Goal: Information Seeking & Learning: Learn about a topic

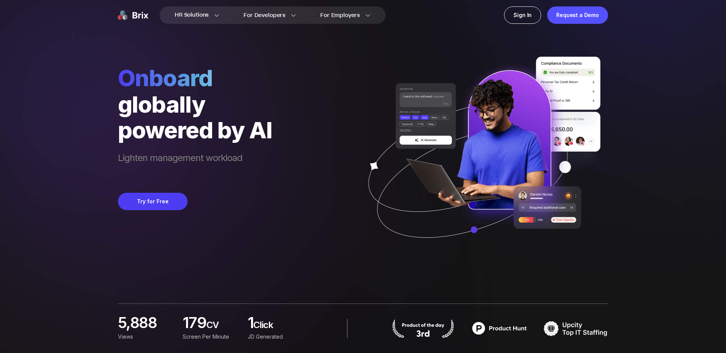
click at [112, 60] on div "HR Solutions HR Solutions Recruiter HR Assistant Global Talent Network Onboardi…" at bounding box center [363, 176] width 690 height 353
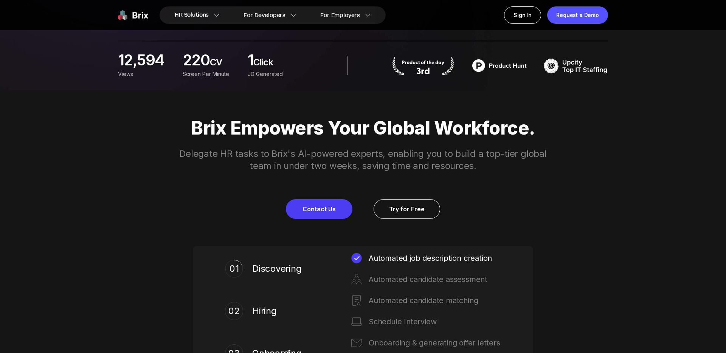
scroll to position [264, 0]
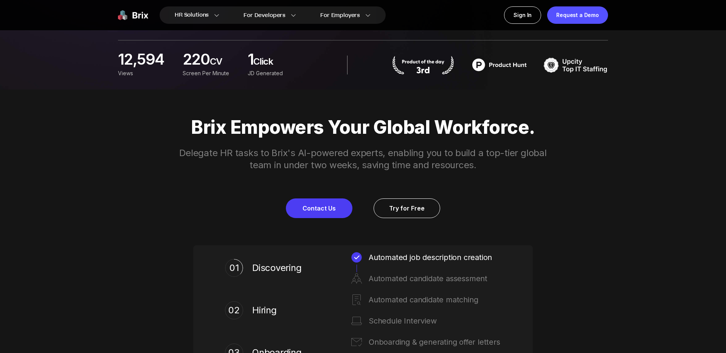
click at [299, 137] on p "Brix Empowers Your Global Workforce." at bounding box center [363, 127] width 545 height 21
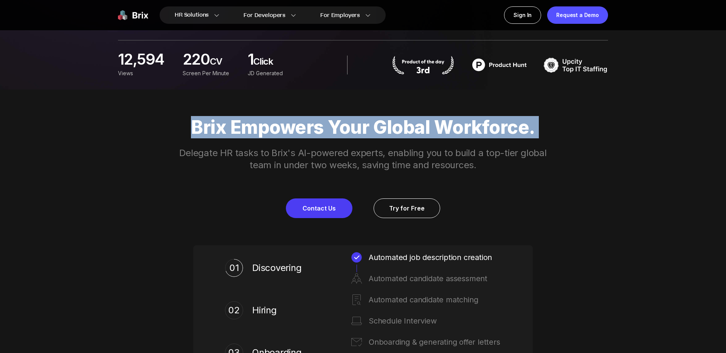
click at [305, 162] on p "Delegate HR tasks to Brix's AI-powered experts, enabling you to build a top-tie…" at bounding box center [362, 159] width 387 height 24
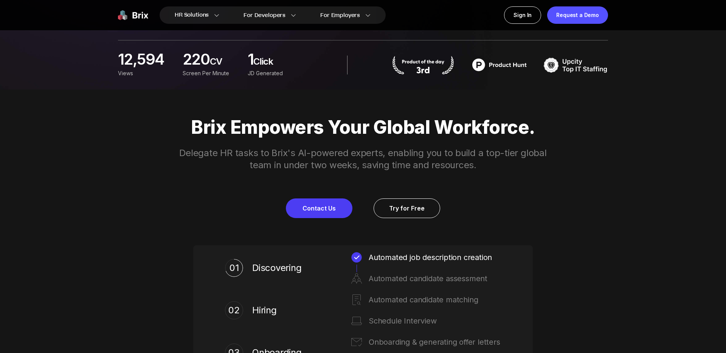
click at [305, 162] on p "Delegate HR tasks to Brix's AI-powered experts, enabling you to build a top-tie…" at bounding box center [362, 159] width 387 height 24
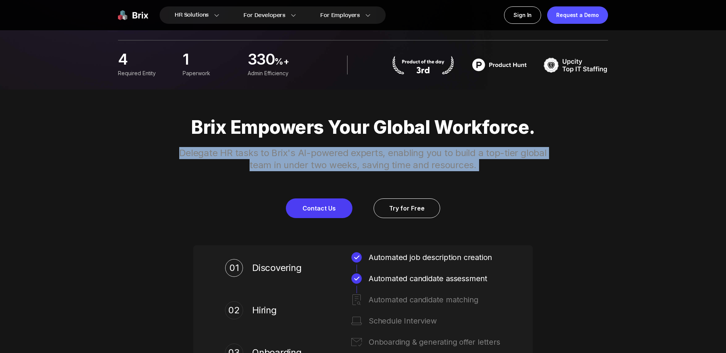
click at [305, 162] on p "Delegate HR tasks to Brix's AI-powered experts, enabling you to build a top-tie…" at bounding box center [362, 159] width 387 height 24
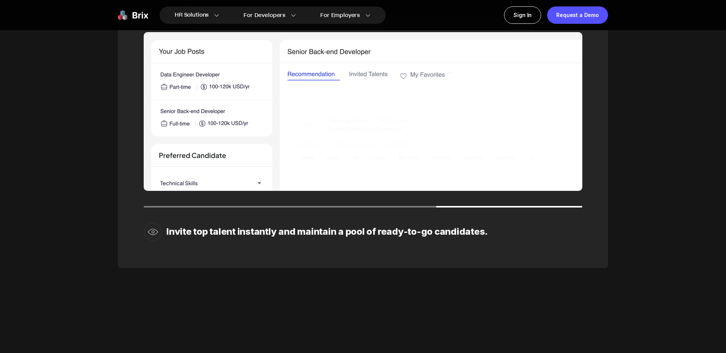
scroll to position [1220, 0]
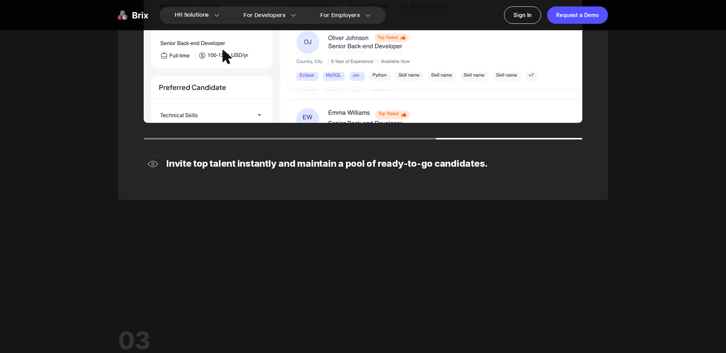
click at [274, 180] on div "Invite top talent instantly and maintain a pool of ready-to-go candidates." at bounding box center [363, 74] width 490 height 251
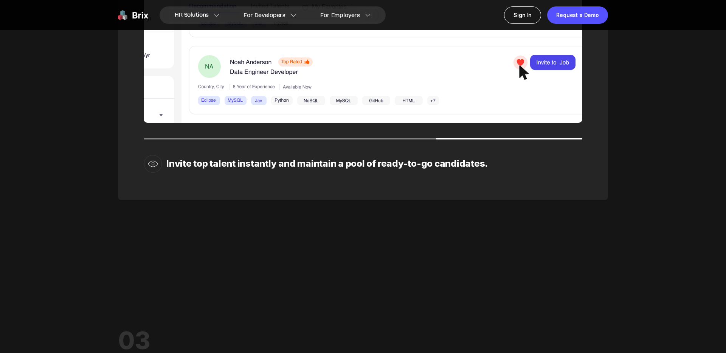
click at [274, 180] on div "Invite top talent instantly and maintain a pool of ready-to-go candidates." at bounding box center [363, 74] width 490 height 251
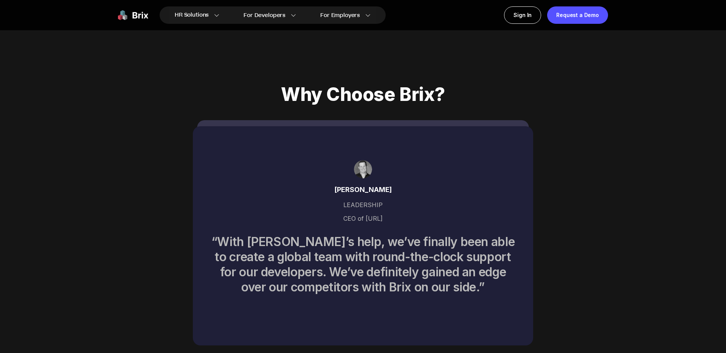
scroll to position [3510, 0]
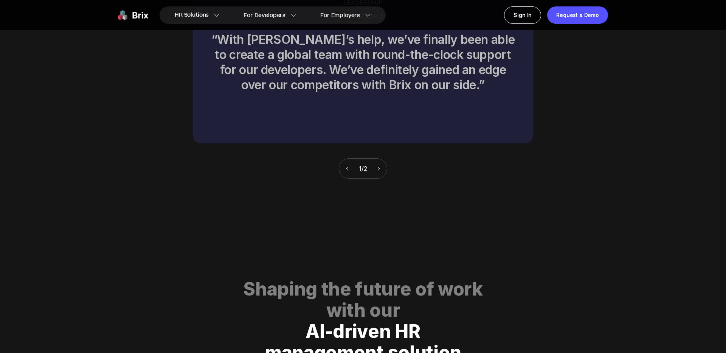
click at [383, 158] on div "1 / 2" at bounding box center [363, 168] width 48 height 20
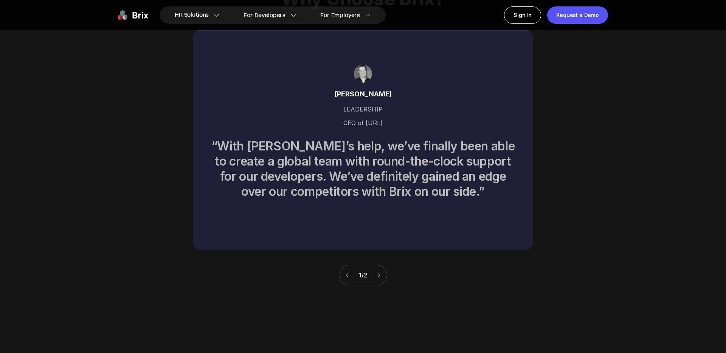
click at [380, 270] on div "1 / 2" at bounding box center [363, 275] width 48 height 20
click at [381, 273] on icon at bounding box center [378, 275] width 5 height 5
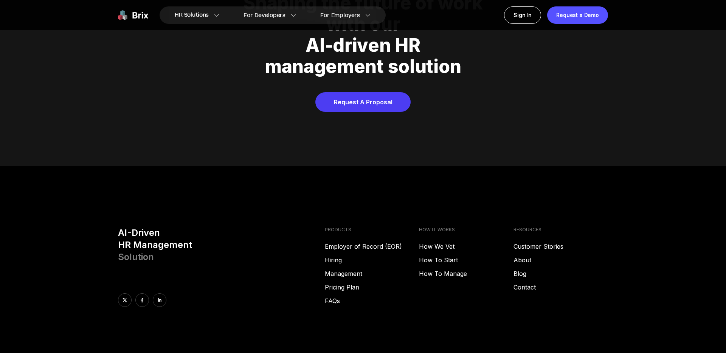
scroll to position [3862, 0]
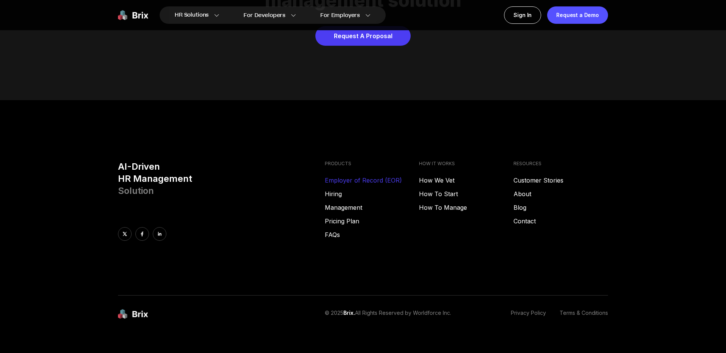
click at [359, 176] on link "Employer of Record (EOR)" at bounding box center [372, 180] width 95 height 9
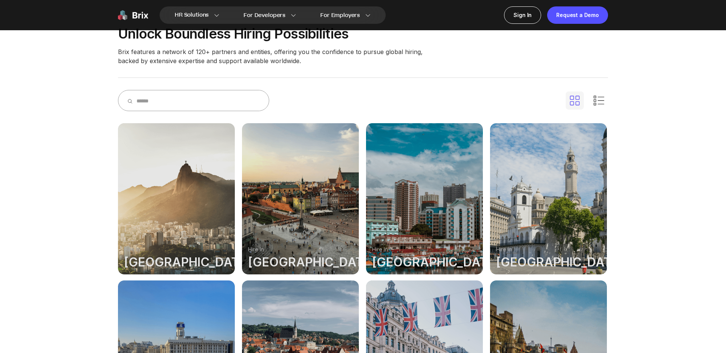
scroll to position [375, 0]
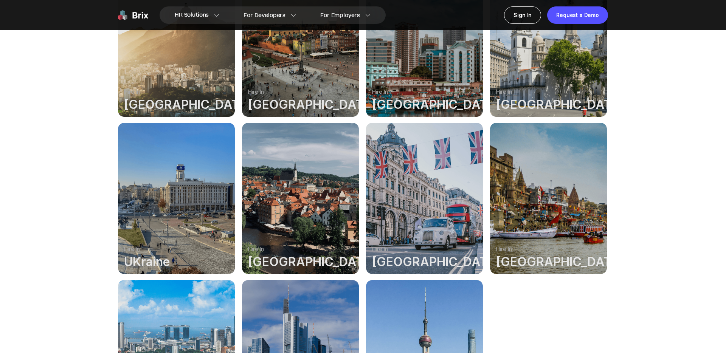
click at [264, 92] on div at bounding box center [300, 41] width 117 height 151
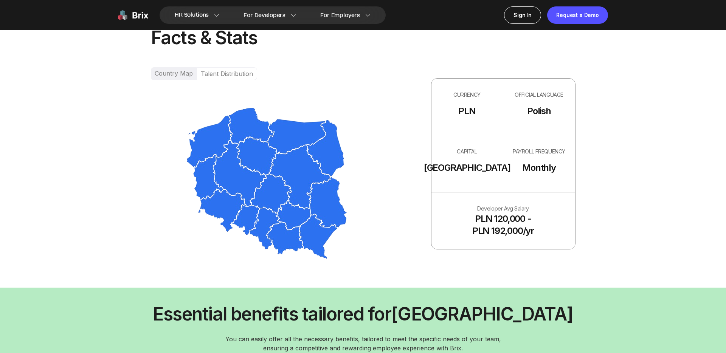
scroll to position [564, 0]
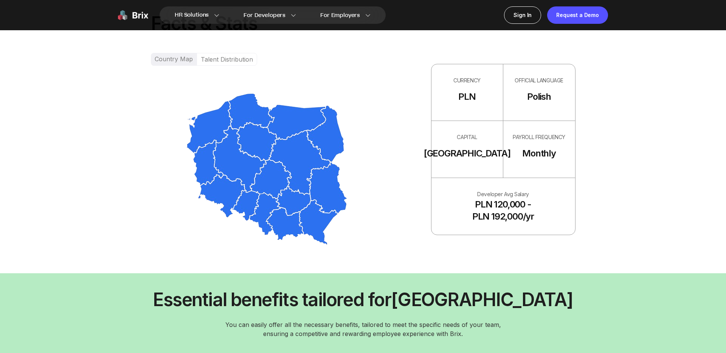
click at [330, 145] on img at bounding box center [267, 169] width 233 height 153
click at [517, 215] on div "PLN 120,000 - PLN 192,000/yr" at bounding box center [503, 211] width 62 height 24
drag, startPoint x: 557, startPoint y: 215, endPoint x: 439, endPoint y: 188, distance: 121.8
click at [439, 188] on div "Developer Avg Salary PLN 120,000 - PLN 192,000/yr" at bounding box center [504, 206] width 144 height 57
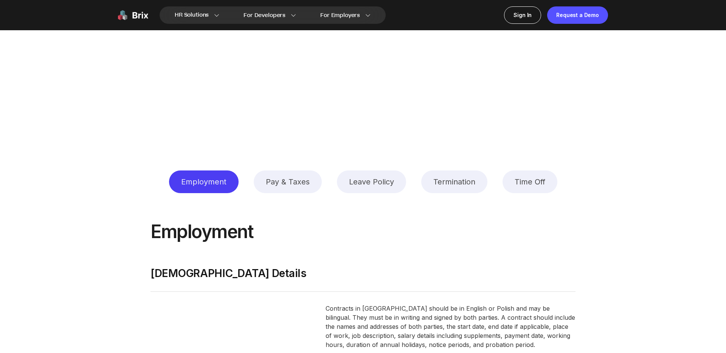
scroll to position [1229, 0]
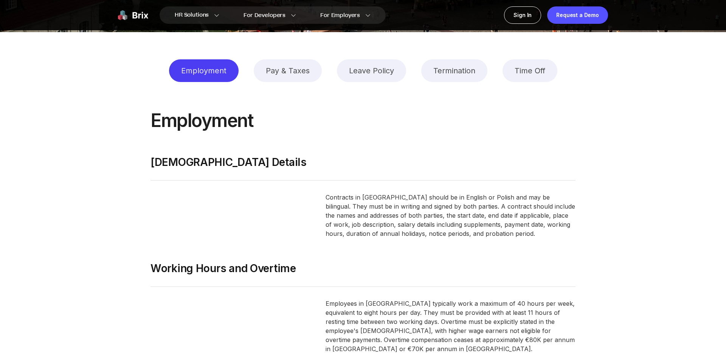
click at [282, 70] on div "Pay & Taxes" at bounding box center [288, 70] width 68 height 23
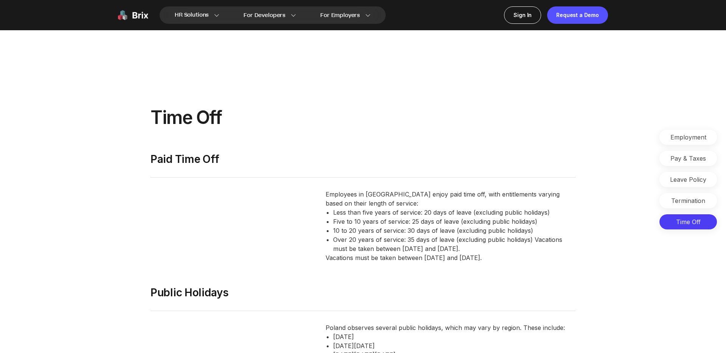
scroll to position [3615, 0]
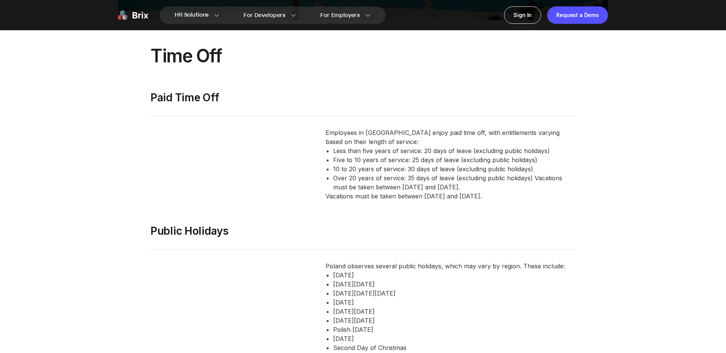
click at [410, 146] on li "Less than five years of service: 20 days of leave (excluding public holidays)" at bounding box center [454, 150] width 242 height 9
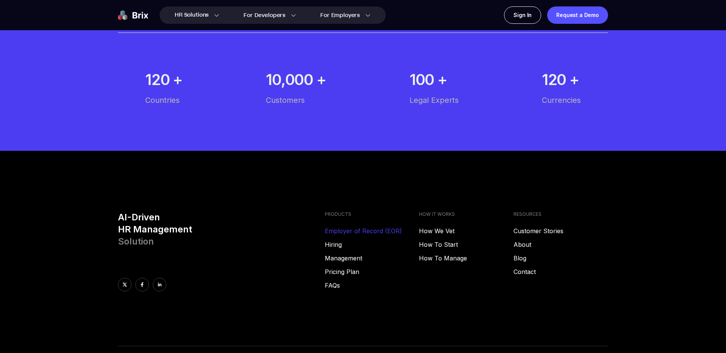
scroll to position [4605, 0]
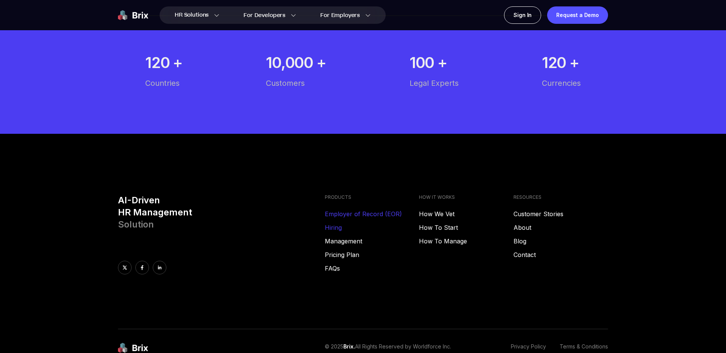
click at [333, 223] on link "Hiring" at bounding box center [372, 227] width 95 height 9
